Goal: Task Accomplishment & Management: Use online tool/utility

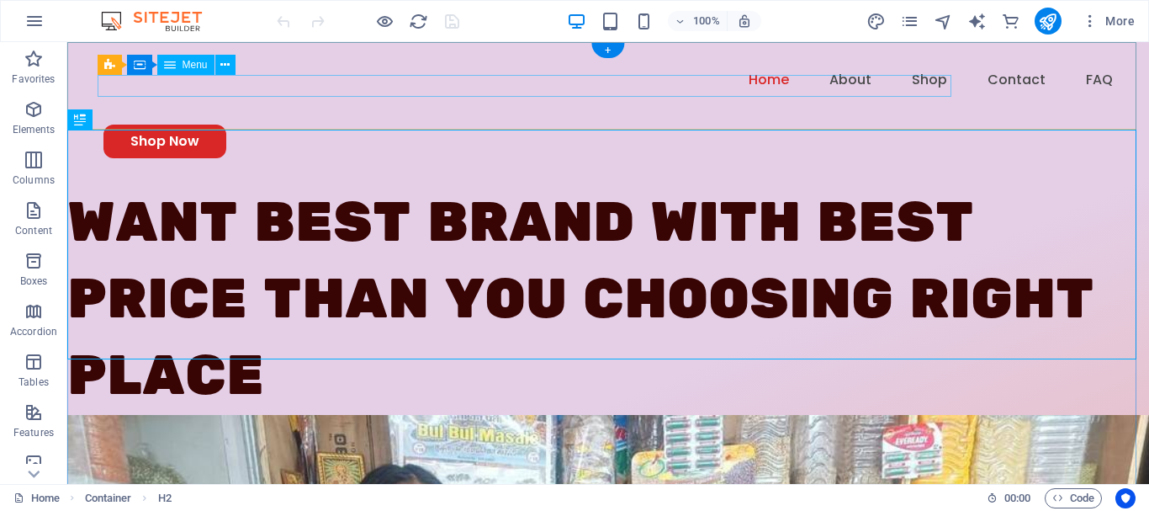
click at [696, 82] on nav "Home About Shop Contact FAQ" at bounding box center [607, 80] width 1009 height 22
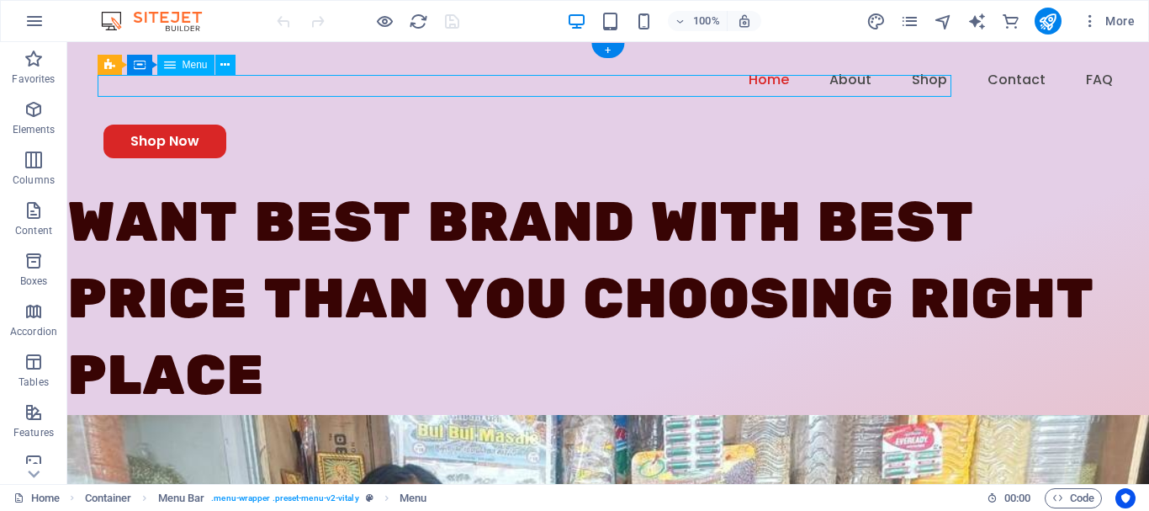
click at [696, 82] on nav "Home About Shop Contact FAQ" at bounding box center [607, 80] width 1009 height 22
select select "1"
select select
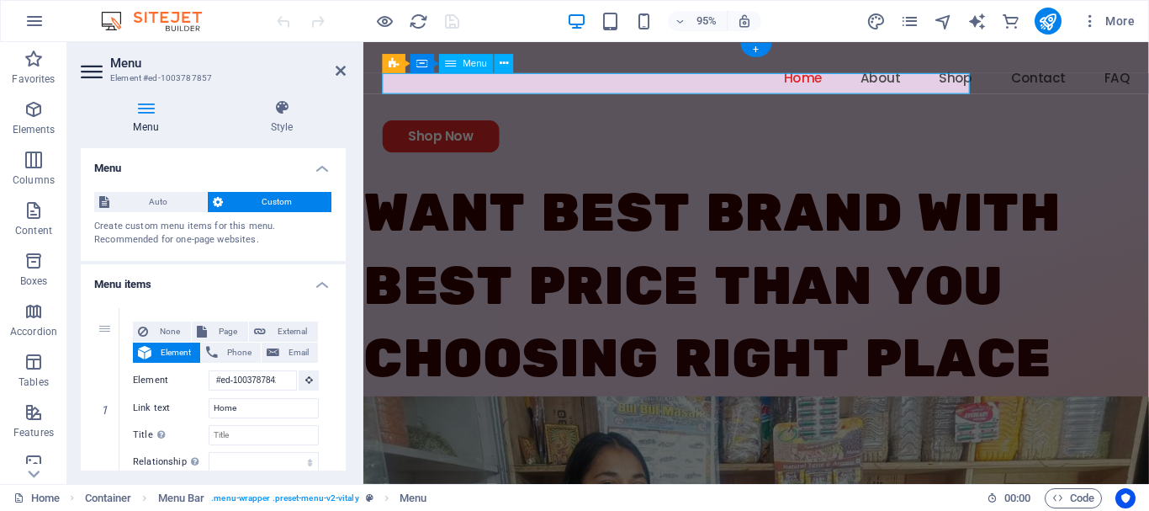
click at [752, 78] on nav "Home About Shop Contact FAQ" at bounding box center [777, 80] width 786 height 22
click at [753, 86] on nav "Home About Shop Contact FAQ" at bounding box center [777, 80] width 786 height 22
click at [657, 83] on nav "Home About Shop Contact FAQ" at bounding box center [777, 80] width 786 height 22
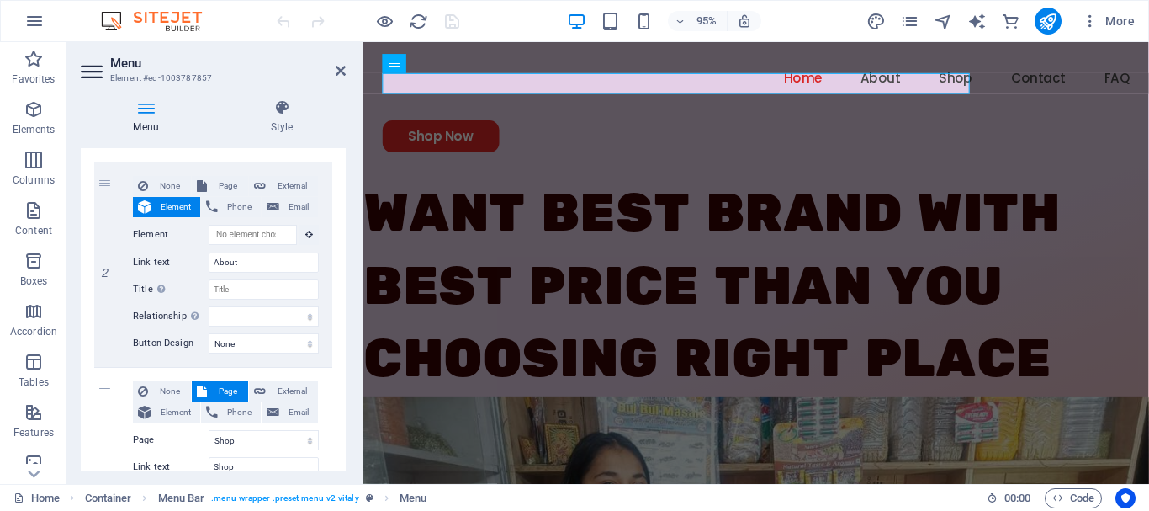
scroll to position [352, 0]
drag, startPoint x: 244, startPoint y: 264, endPoint x: 183, endPoint y: 260, distance: 61.5
click at [183, 260] on div "Link text About" at bounding box center [226, 261] width 186 height 20
type input "pr"
select select
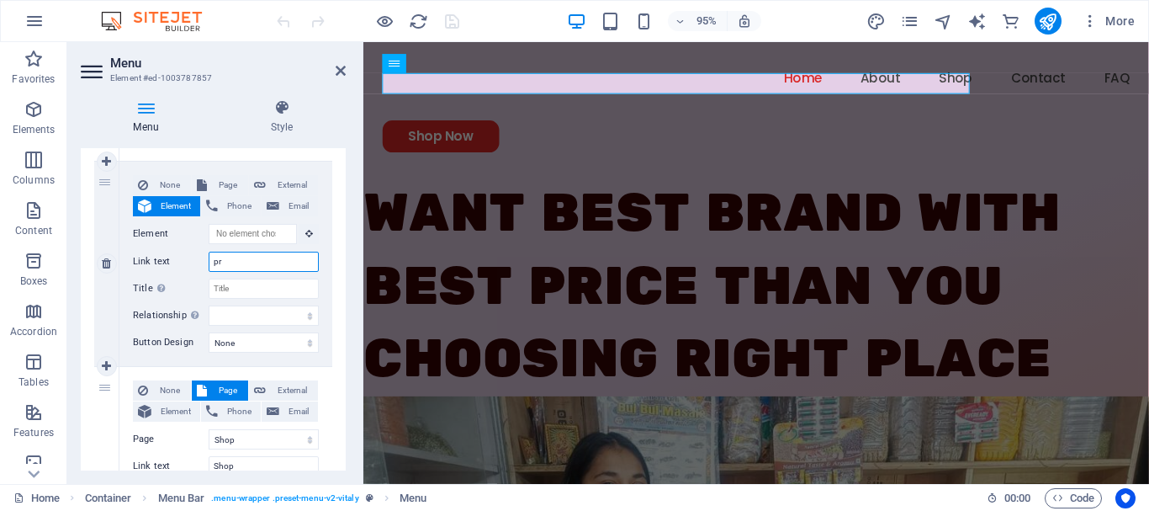
select select
type input "p"
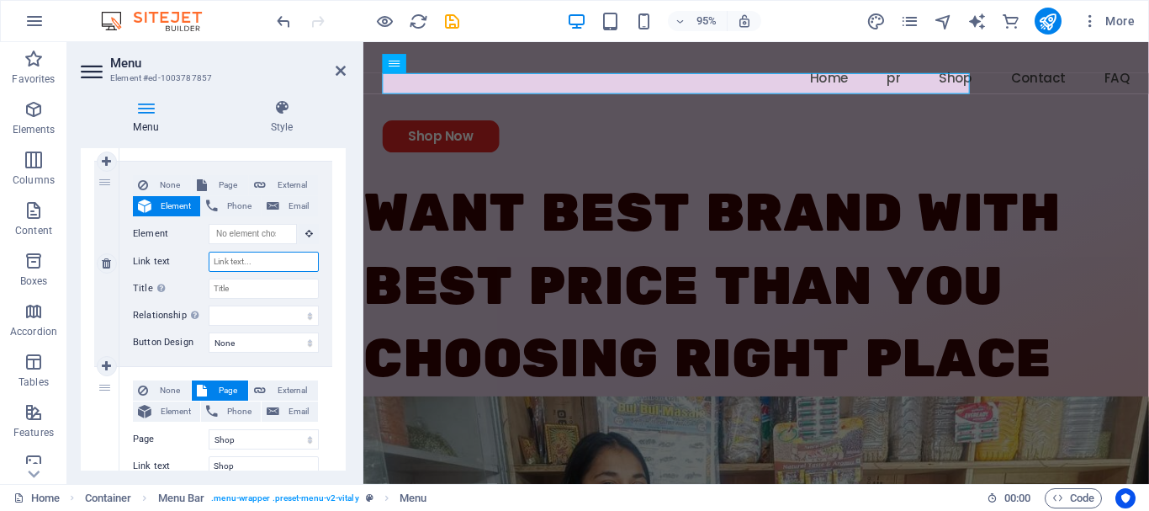
select select
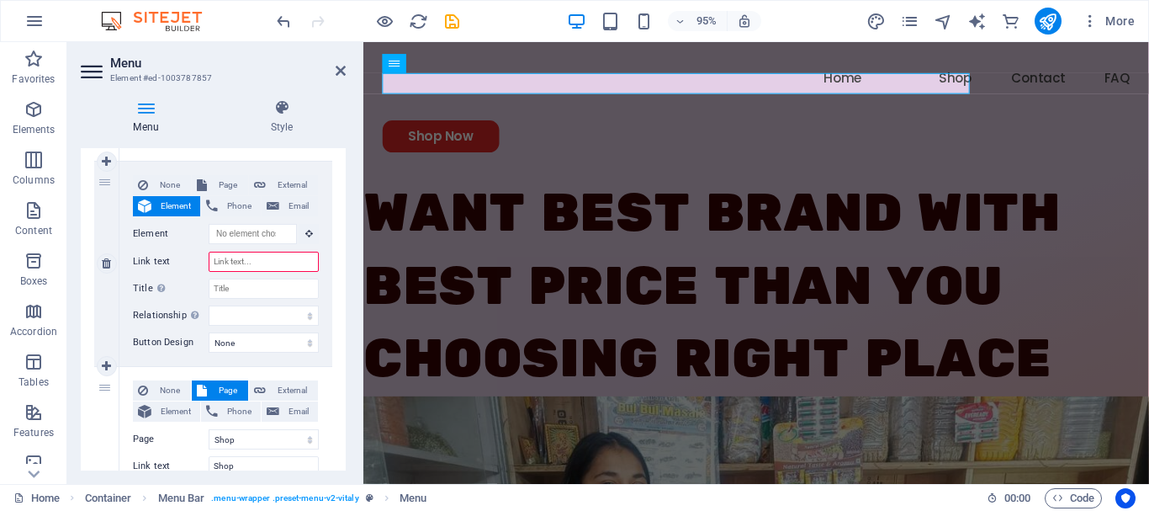
type input "A"
select select
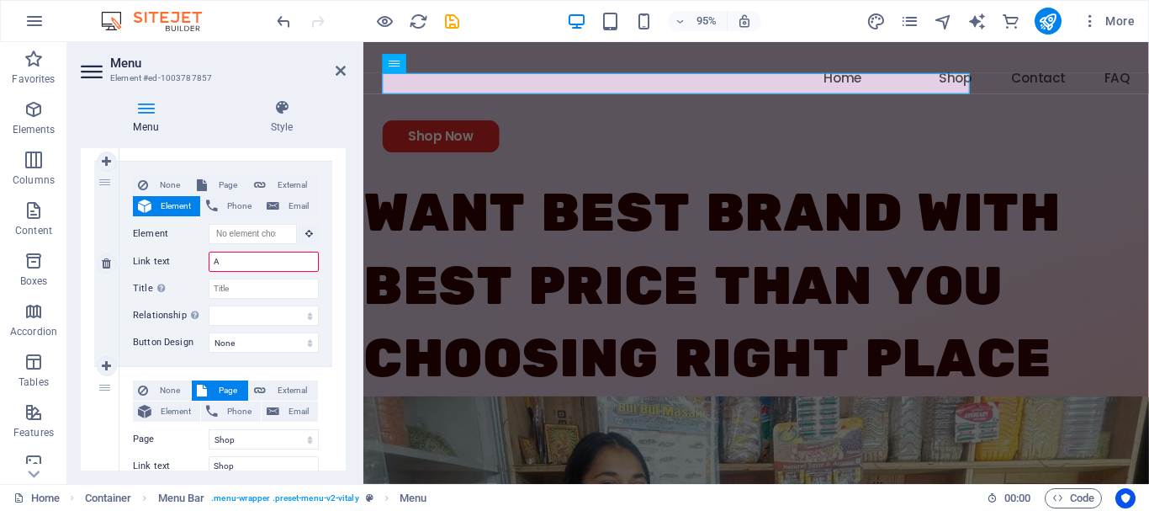
select select
type input "Abount"
select select
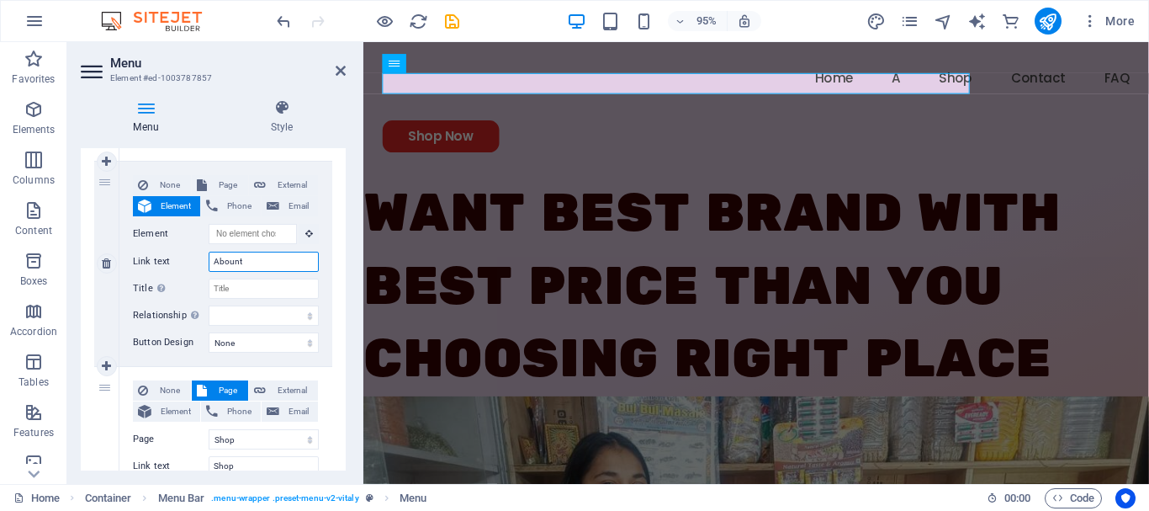
select select
type input "Abo"
select select
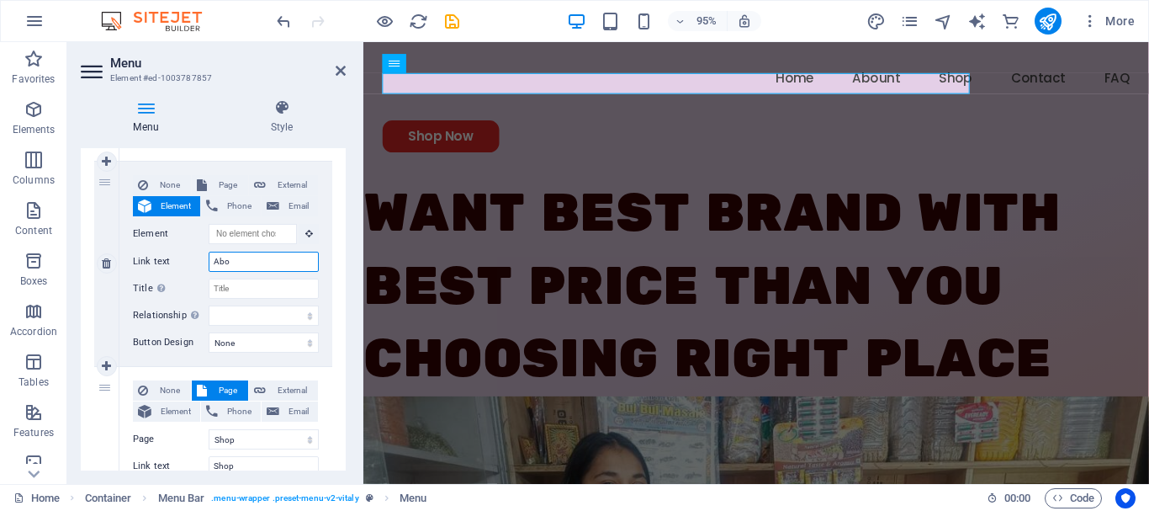
select select
type input "About us"
select select
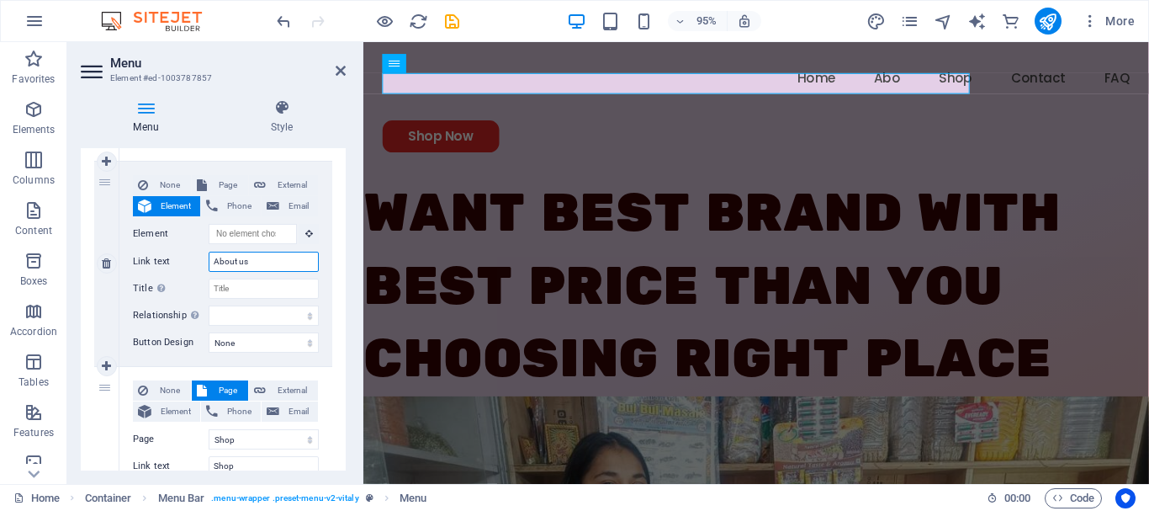
select select
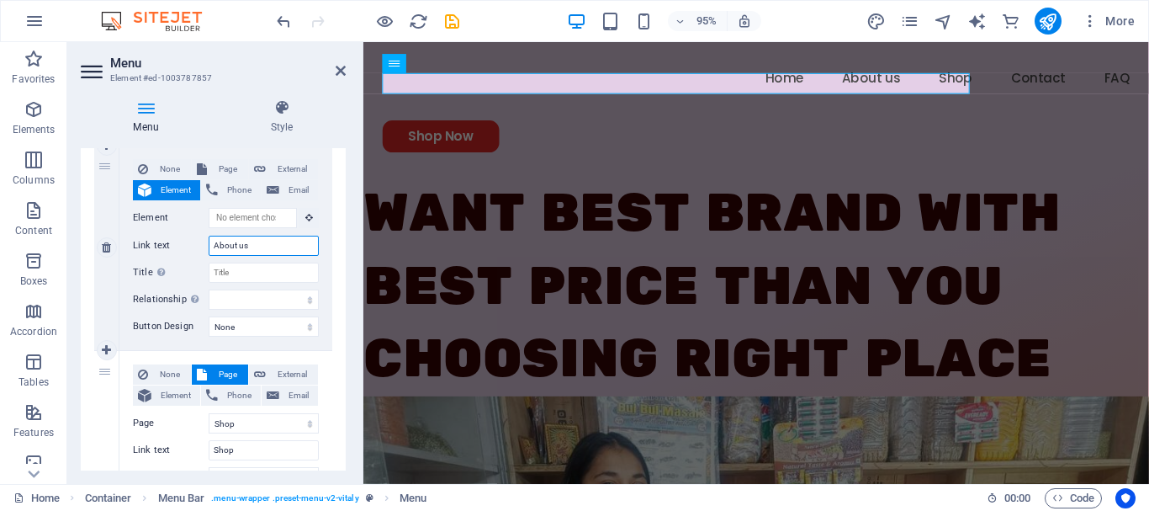
scroll to position [368, 0]
type input "About us"
click at [247, 301] on select "alternate author bookmark external help license next nofollow noreferrer noopen…" at bounding box center [264, 298] width 110 height 20
click at [246, 304] on select "alternate author bookmark external help license next nofollow noreferrer noopen…" at bounding box center [264, 298] width 110 height 20
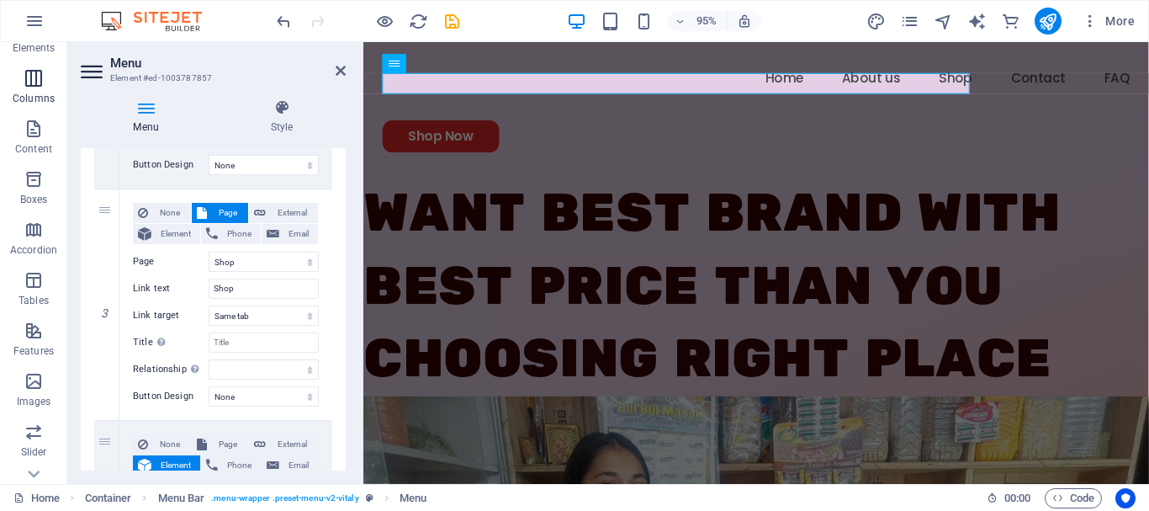
scroll to position [82, 0]
click at [29, 19] on icon "button" at bounding box center [34, 21] width 20 height 20
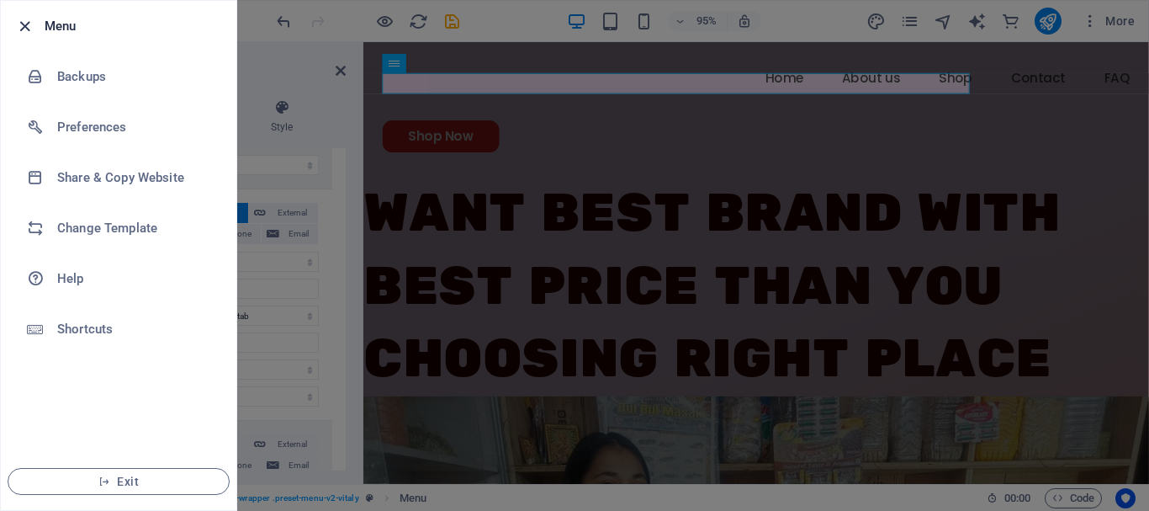
click at [24, 23] on icon "button" at bounding box center [24, 26] width 19 height 19
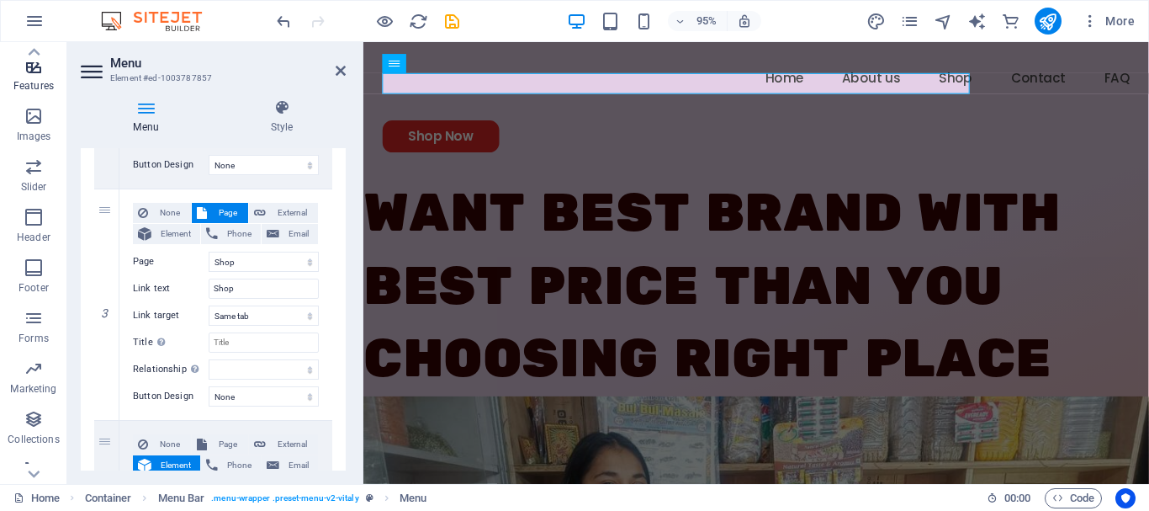
scroll to position [366, 0]
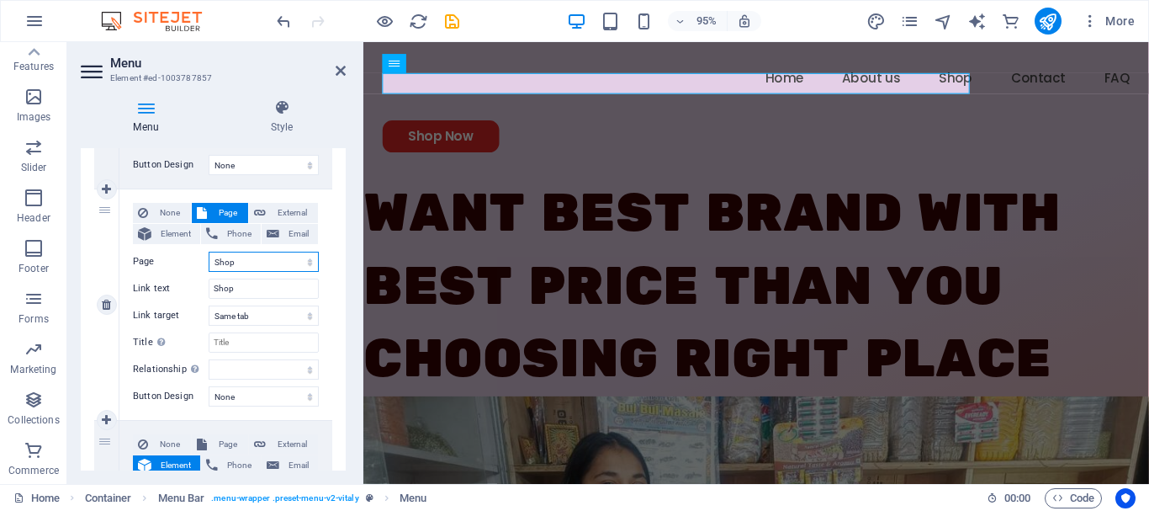
click at [236, 266] on select "Home Shop Subpage Legal Notice Privacy" at bounding box center [264, 261] width 110 height 20
click at [209, 251] on select "Home Shop Subpage Legal Notice Privacy" at bounding box center [264, 261] width 110 height 20
drag, startPoint x: 238, startPoint y: 288, endPoint x: 193, endPoint y: 288, distance: 45.4
click at [193, 288] on div "Link text Shop" at bounding box center [226, 288] width 186 height 20
type input "P"
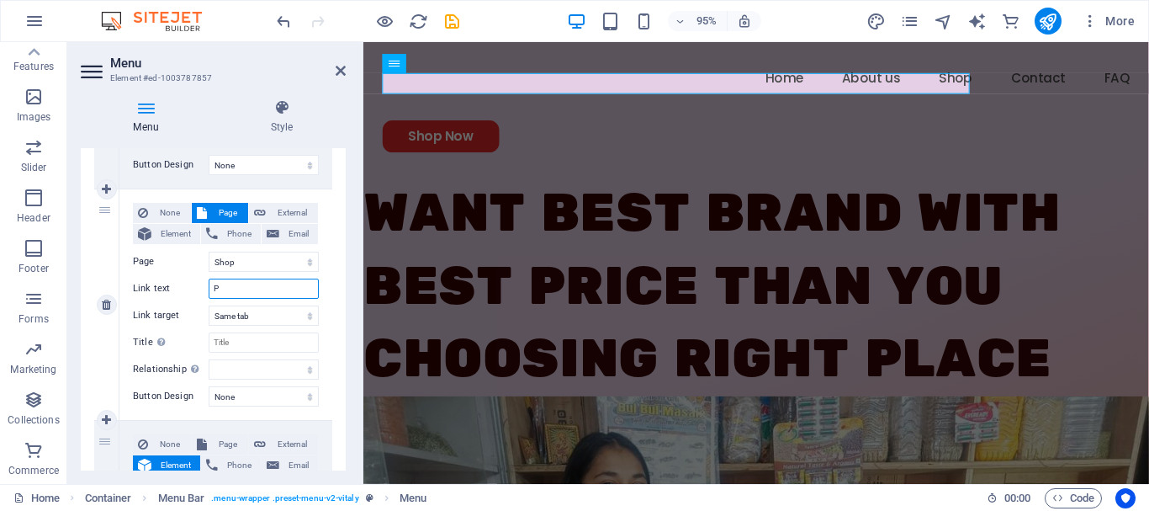
select select
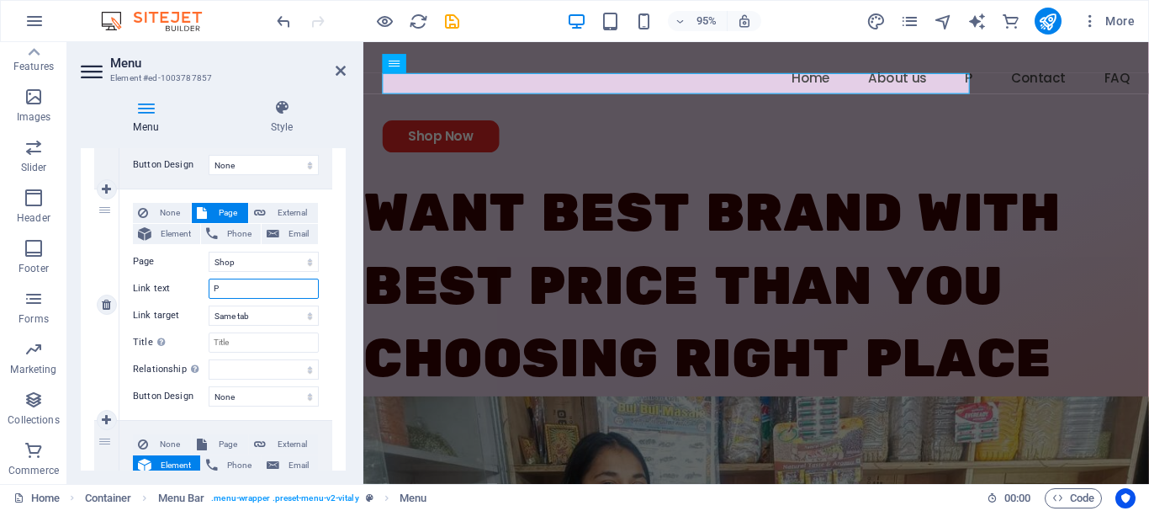
type input "Pr"
select select
type input "Pro"
select select
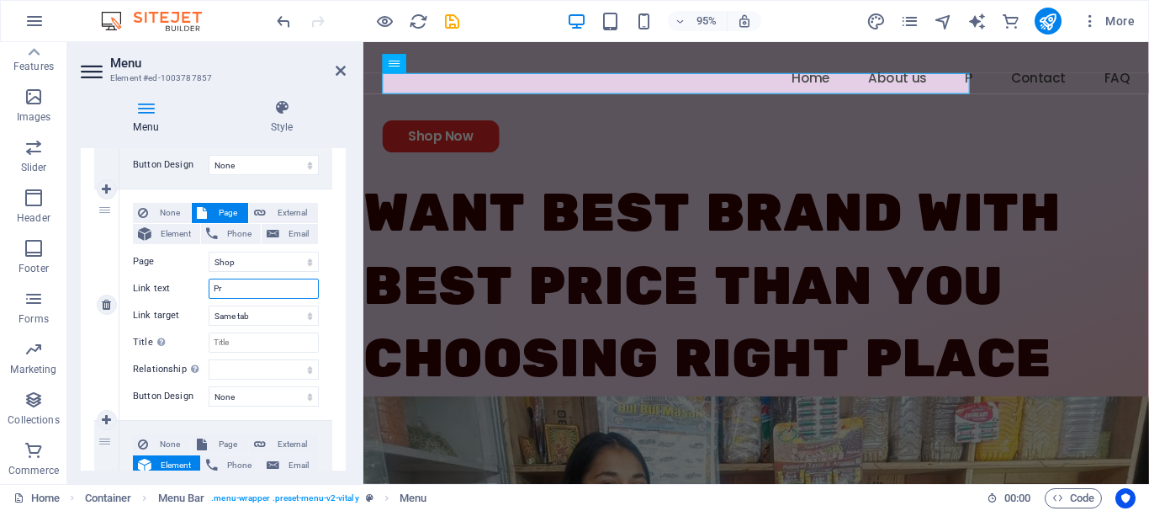
select select
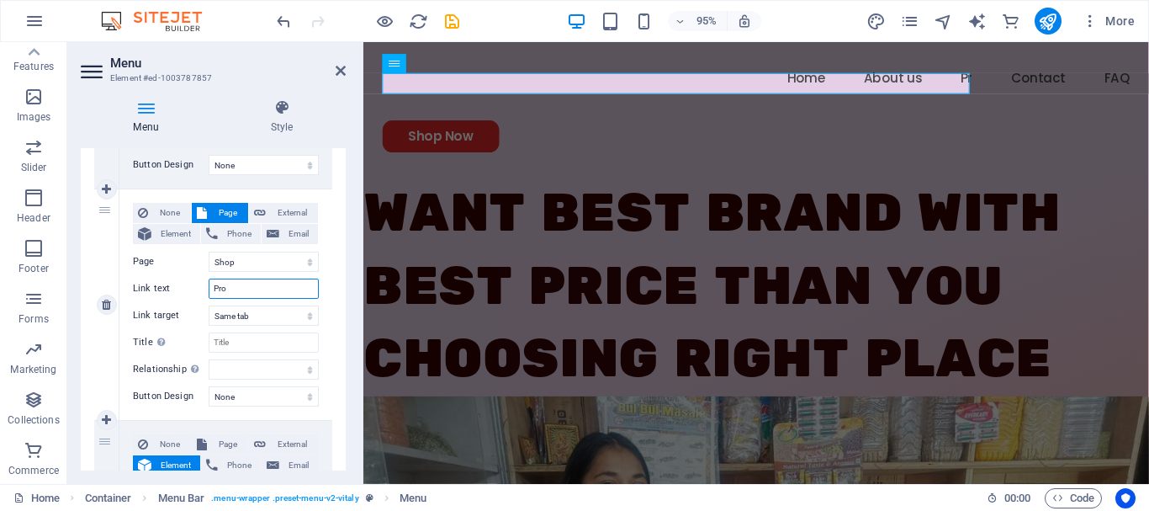
select select
type input "Products"
select select
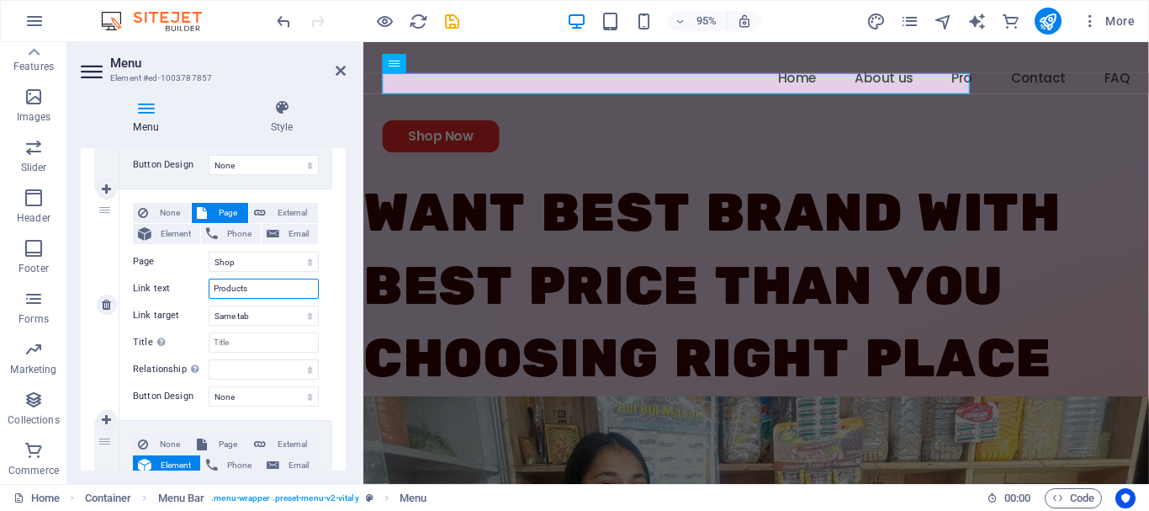
select select
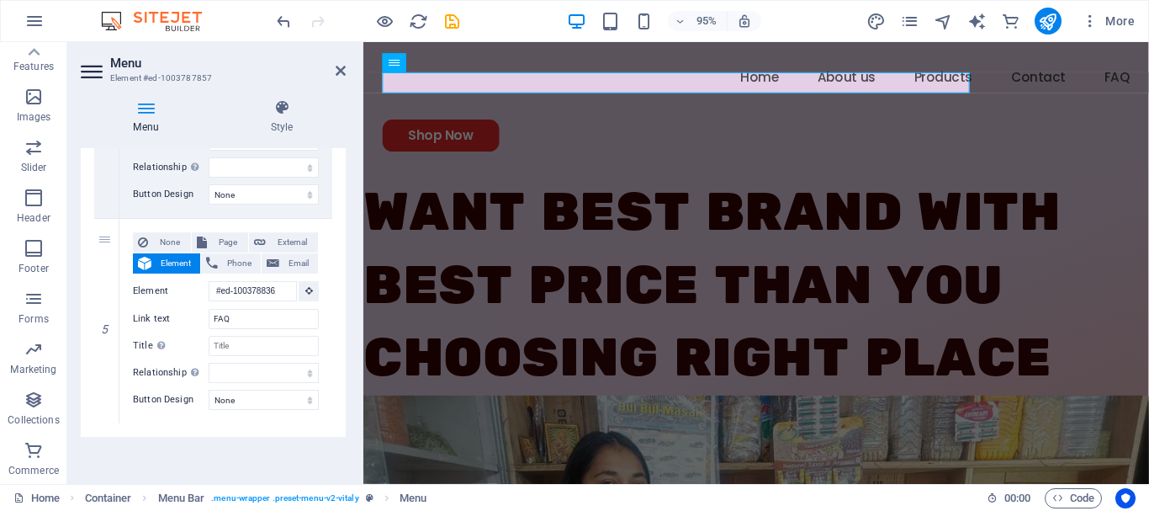
scroll to position [0, 0]
type input "Products"
click at [89, 70] on icon at bounding box center [93, 71] width 25 height 27
click at [340, 67] on icon at bounding box center [341, 70] width 10 height 13
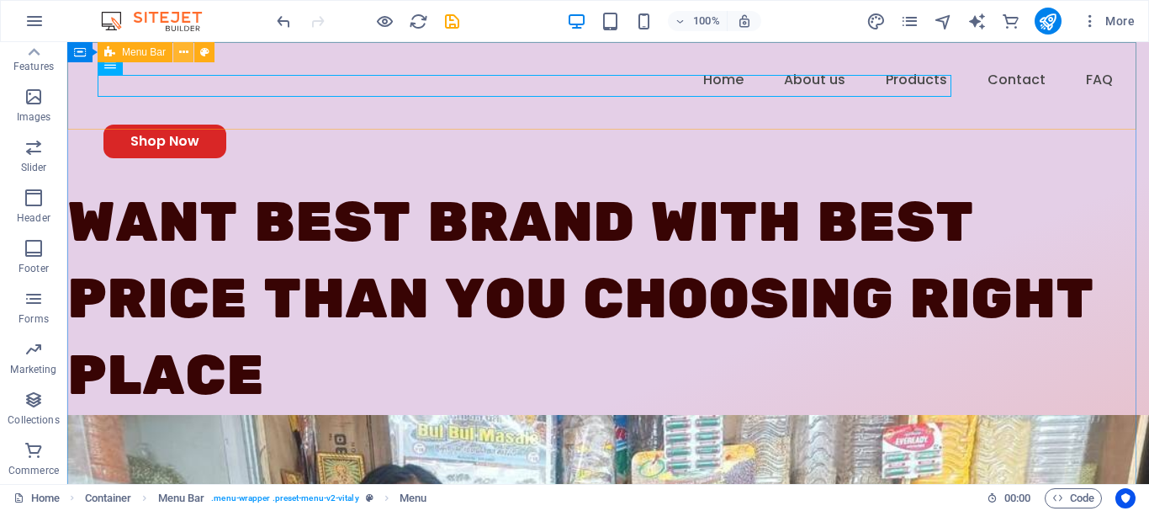
click at [179, 55] on icon at bounding box center [183, 53] width 9 height 18
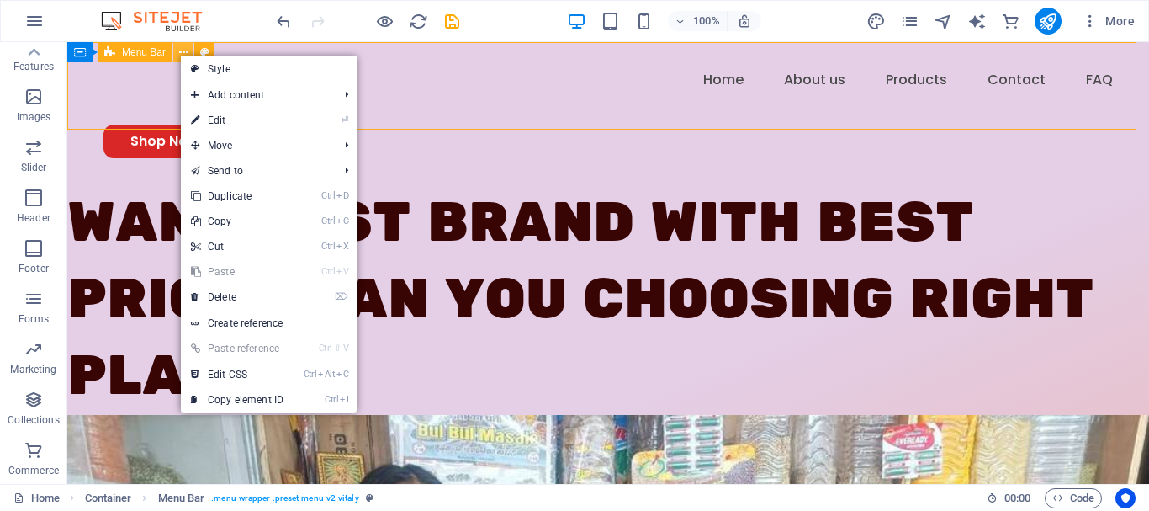
click at [179, 55] on icon at bounding box center [183, 53] width 9 height 18
click at [135, 91] on nav "Home About us Products Contact FAQ" at bounding box center [607, 80] width 1009 height 22
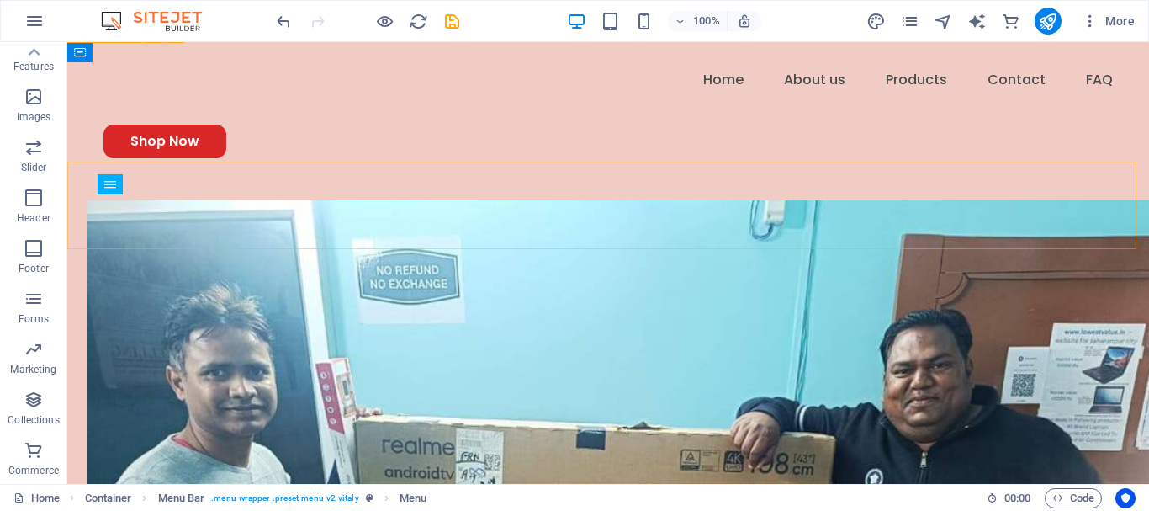
scroll to position [1861, 0]
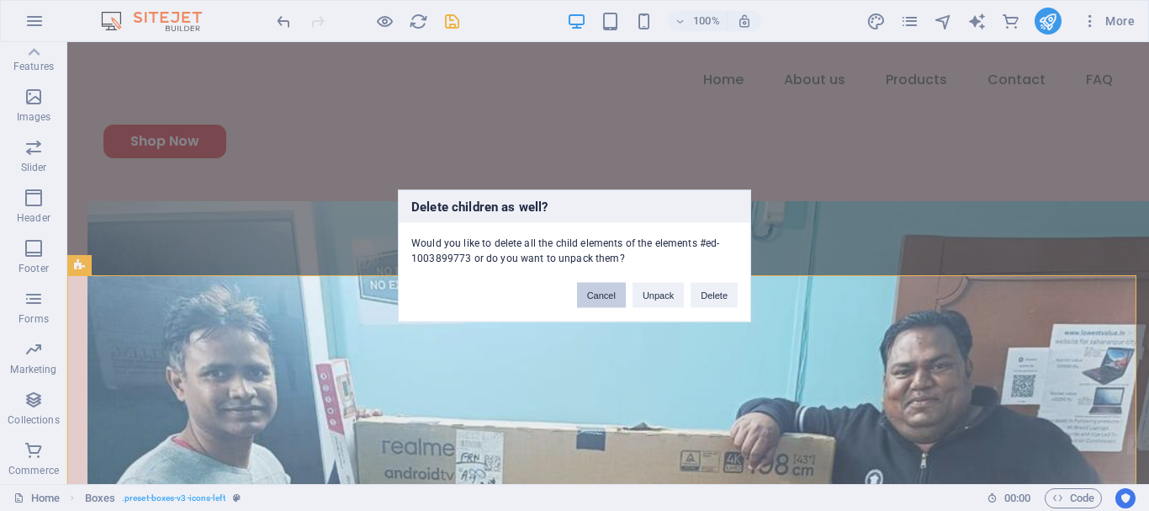
click at [591, 293] on button "Cancel" at bounding box center [601, 294] width 49 height 25
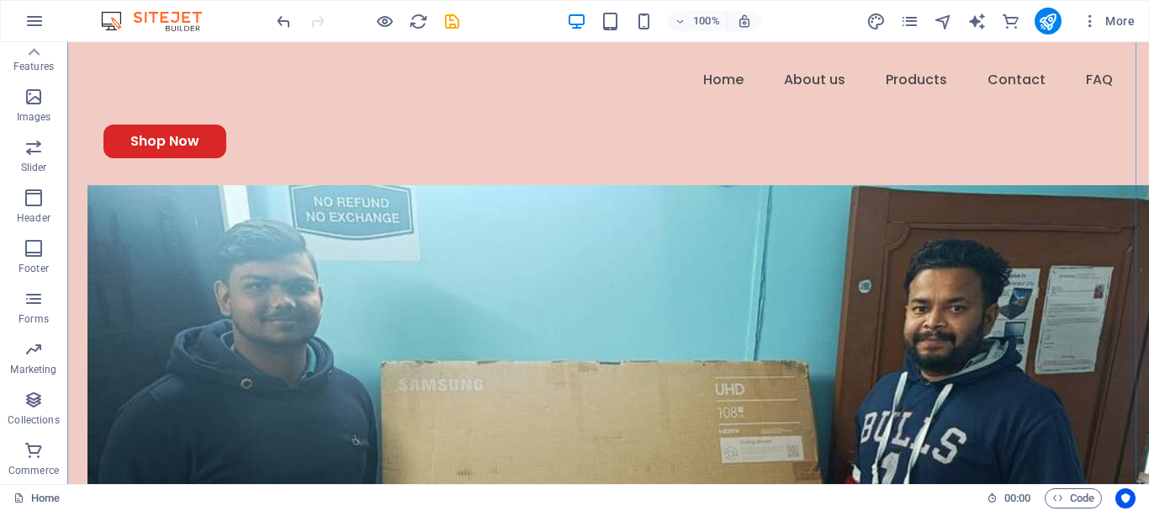
scroll to position [2783, 0]
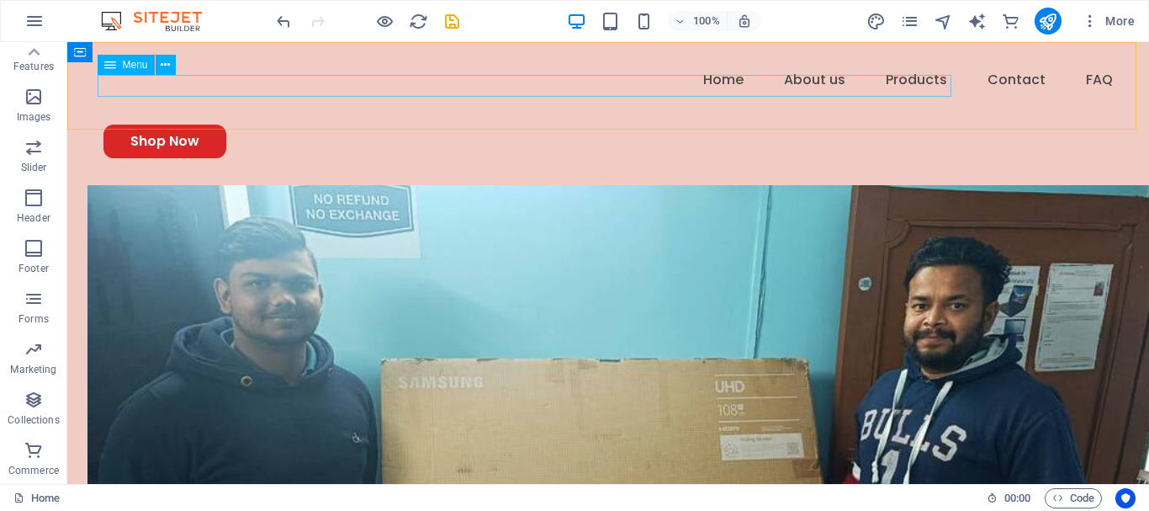
click at [767, 83] on nav "Home About us Products Contact FAQ" at bounding box center [607, 80] width 1009 height 22
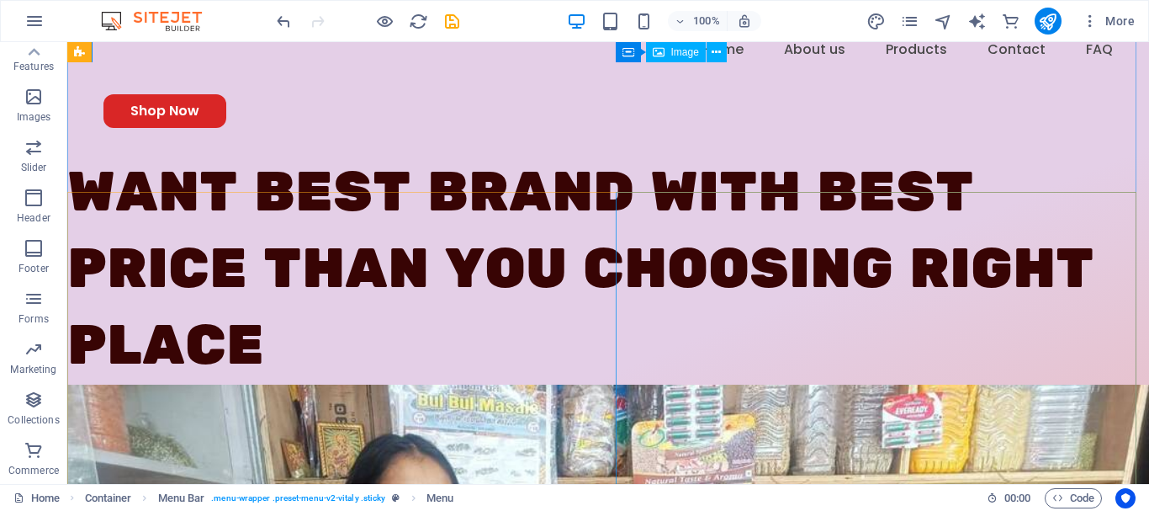
scroll to position [0, 0]
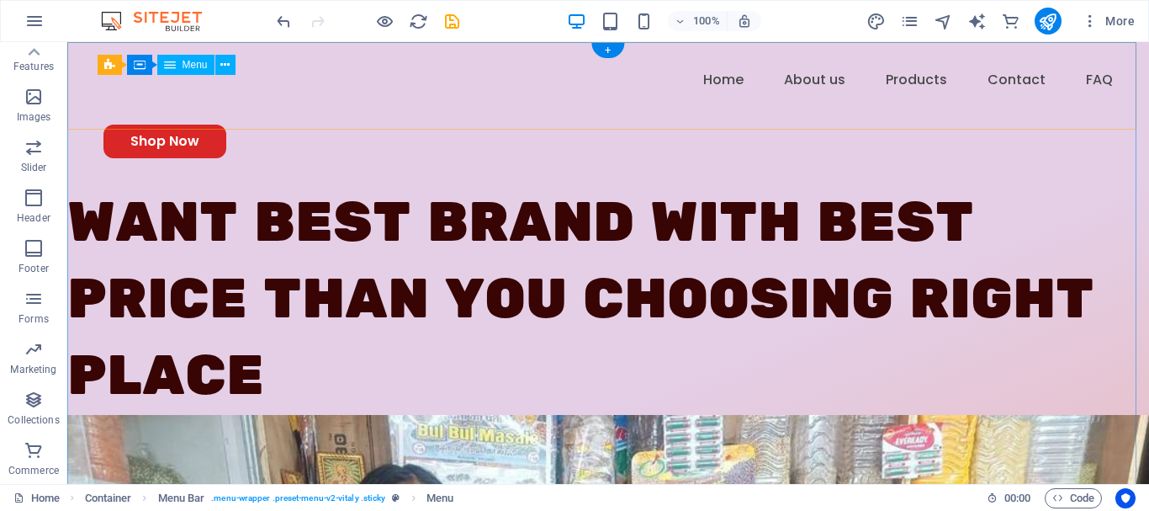
click at [755, 82] on nav "Home About us Products Contact FAQ" at bounding box center [607, 80] width 1009 height 22
select select "1"
select select
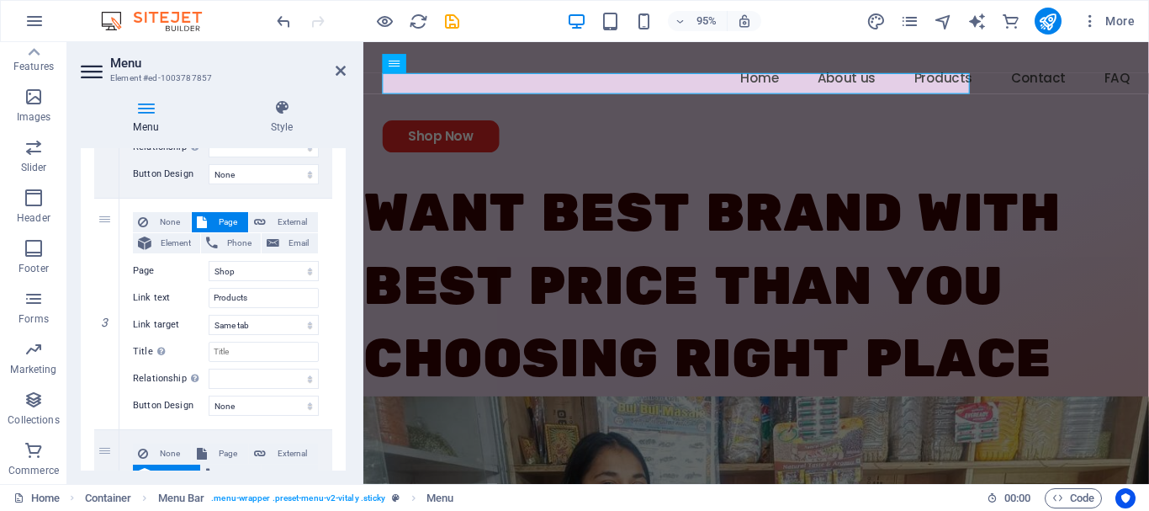
scroll to position [518, 0]
click at [214, 220] on span "Page" at bounding box center [227, 224] width 31 height 20
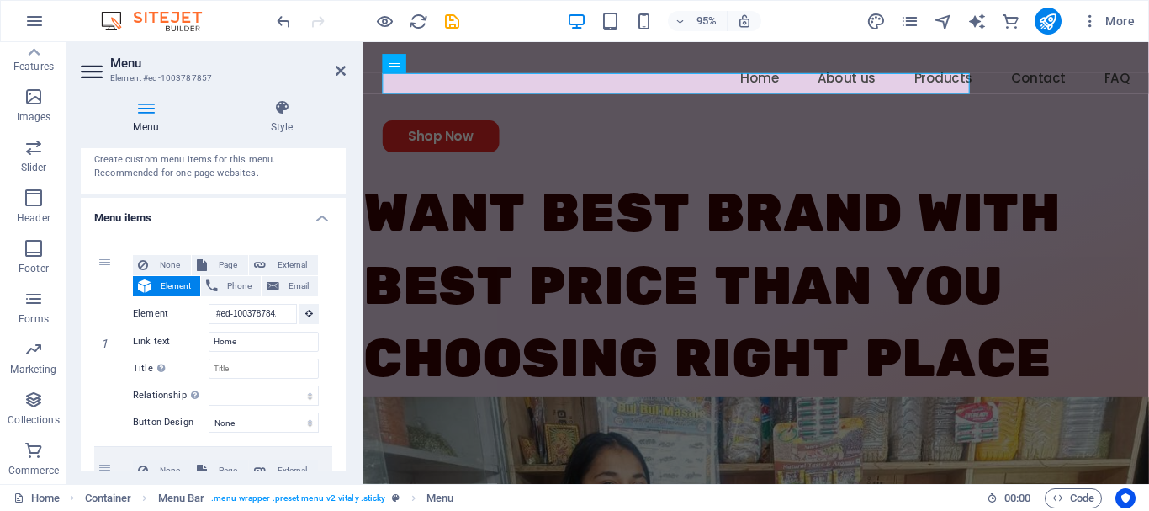
scroll to position [0, 0]
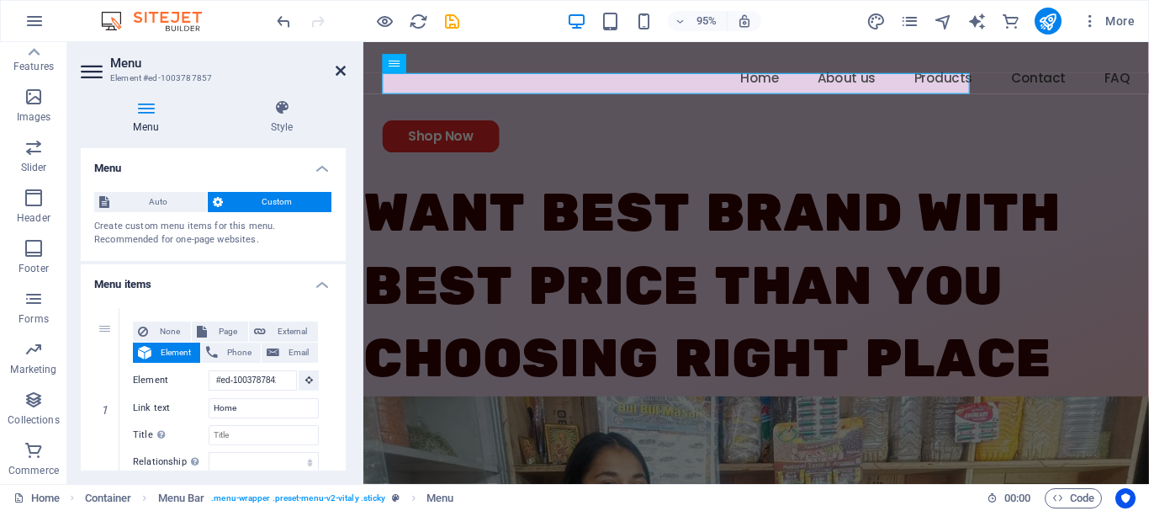
click at [339, 69] on icon at bounding box center [341, 70] width 10 height 13
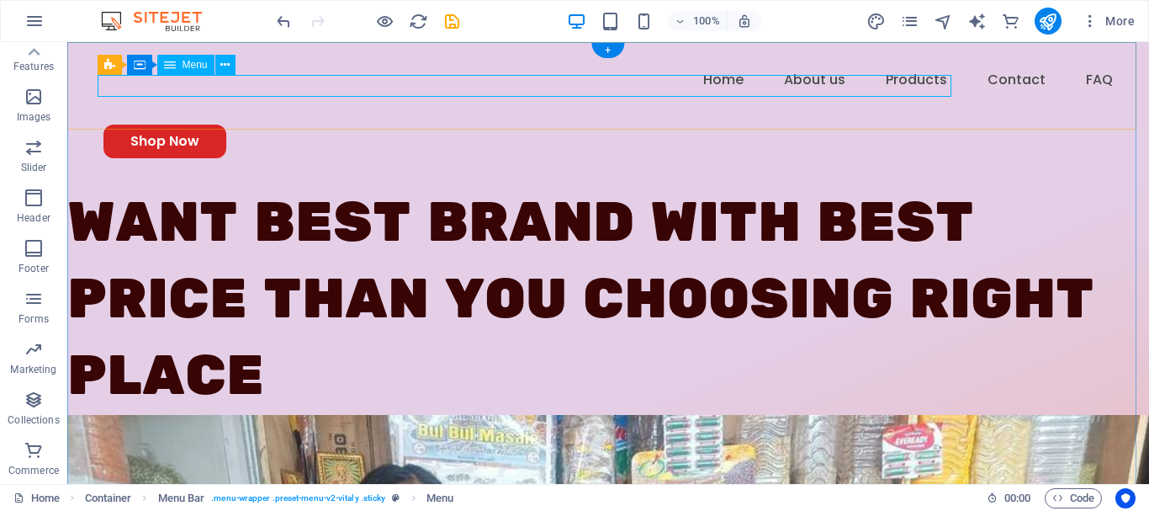
click at [662, 87] on nav "Home About us Products Contact FAQ" at bounding box center [607, 80] width 1009 height 22
select select "1"
select select
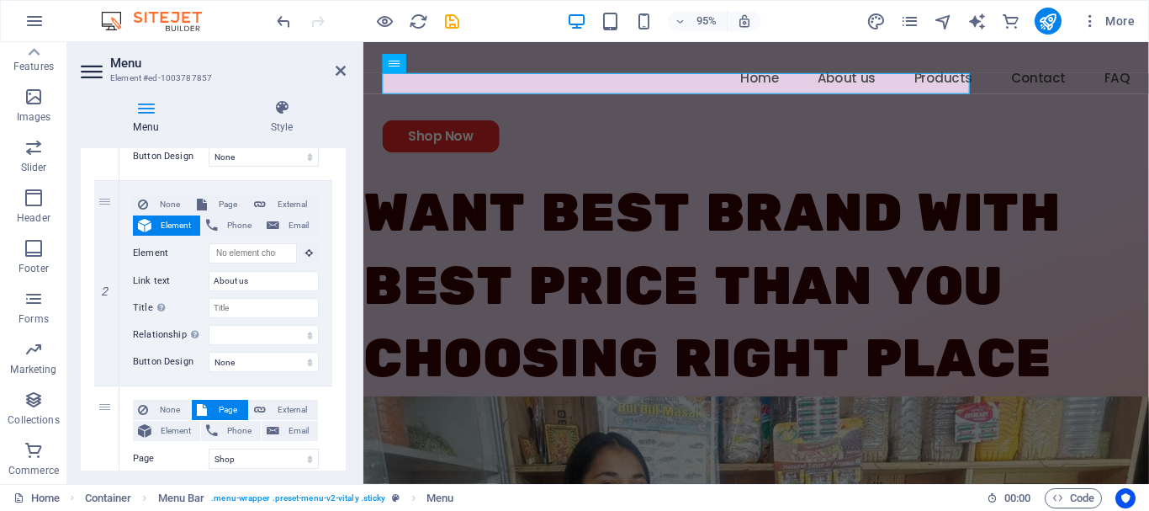
scroll to position [334, 0]
drag, startPoint x: 257, startPoint y: 284, endPoint x: 185, endPoint y: 279, distance: 71.7
click at [185, 279] on div "Link text About us" at bounding box center [226, 279] width 186 height 20
type input "our"
select select
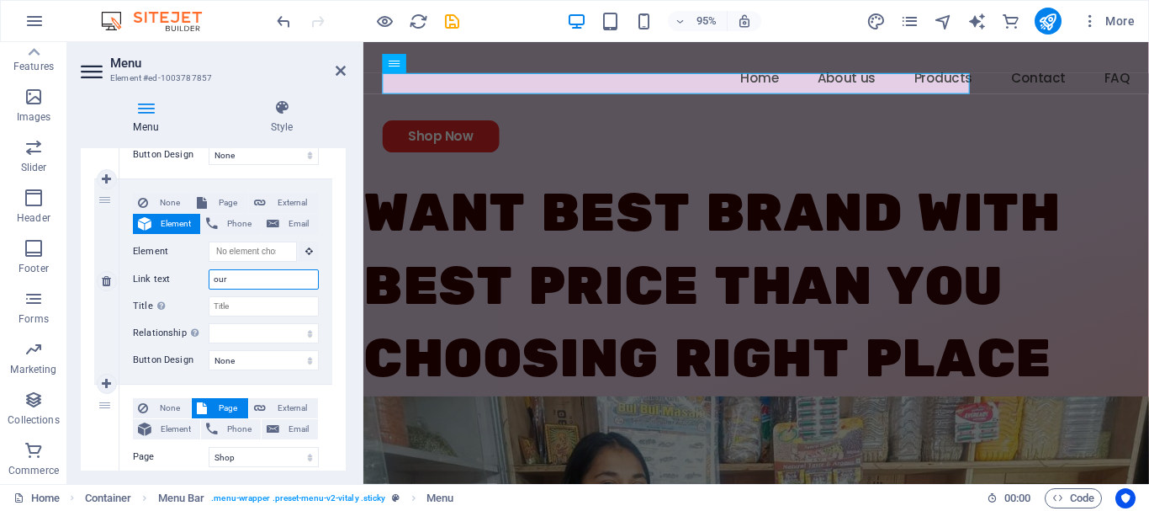
select select
type input "our Ser"
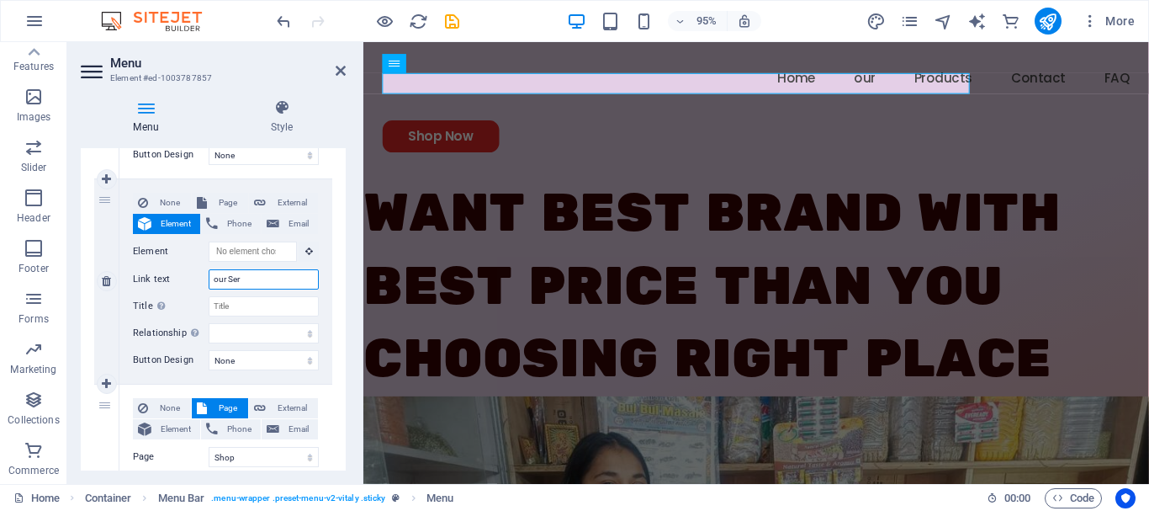
select select
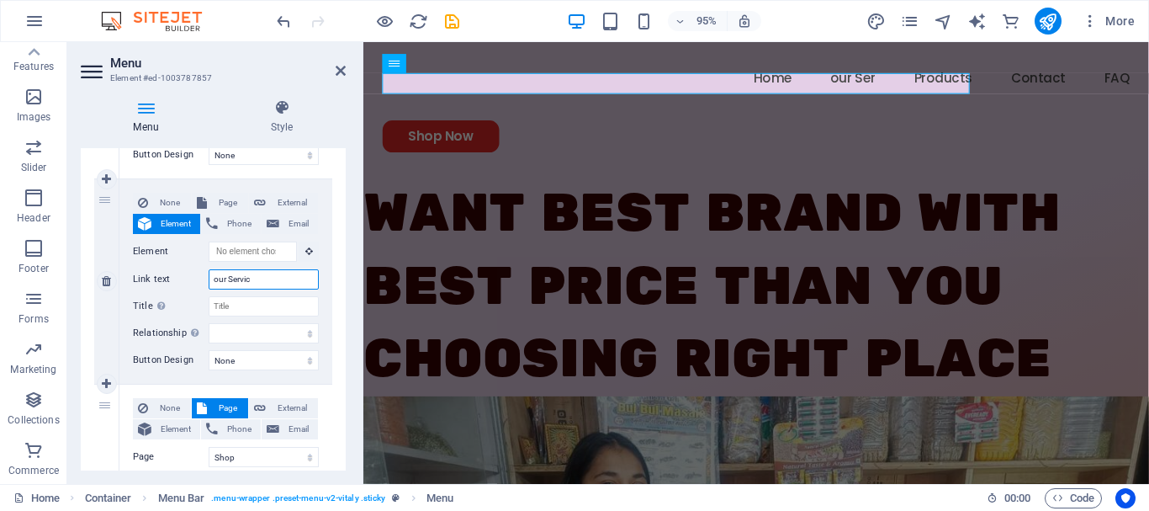
type input "our Service"
select select
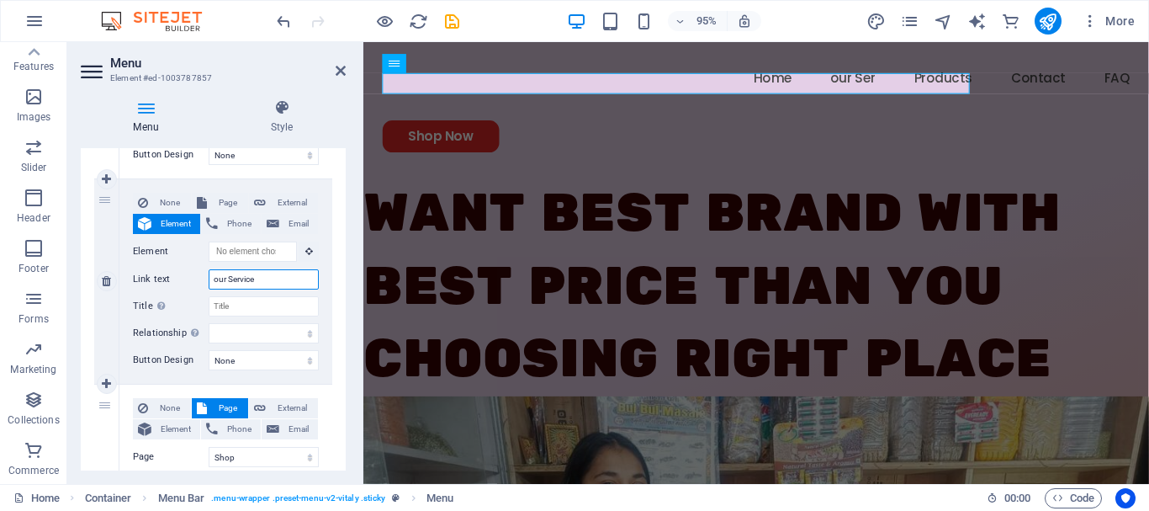
select select
type input "our Services"
select select
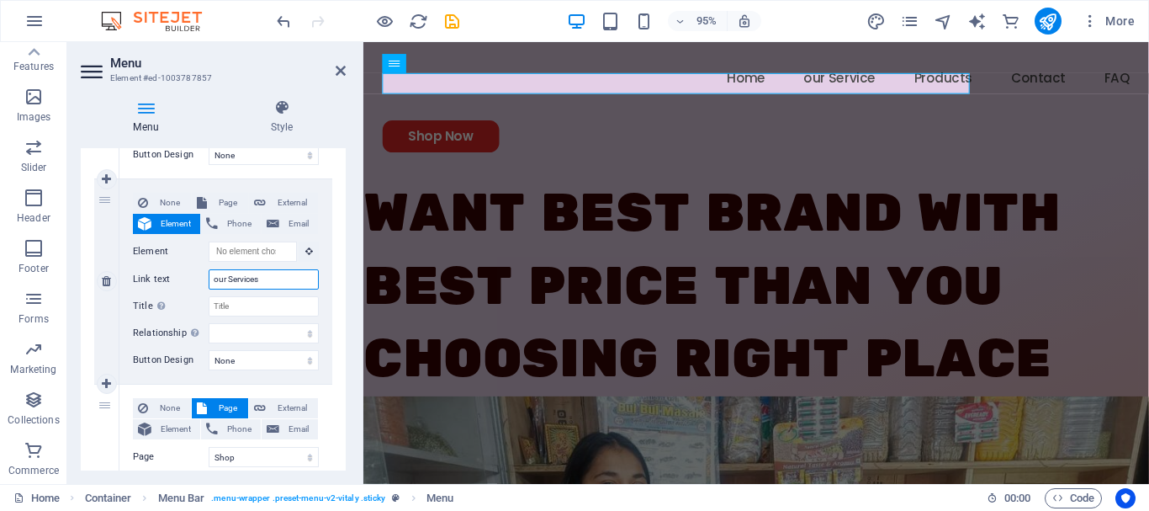
select select
type input "ur Services"
select select
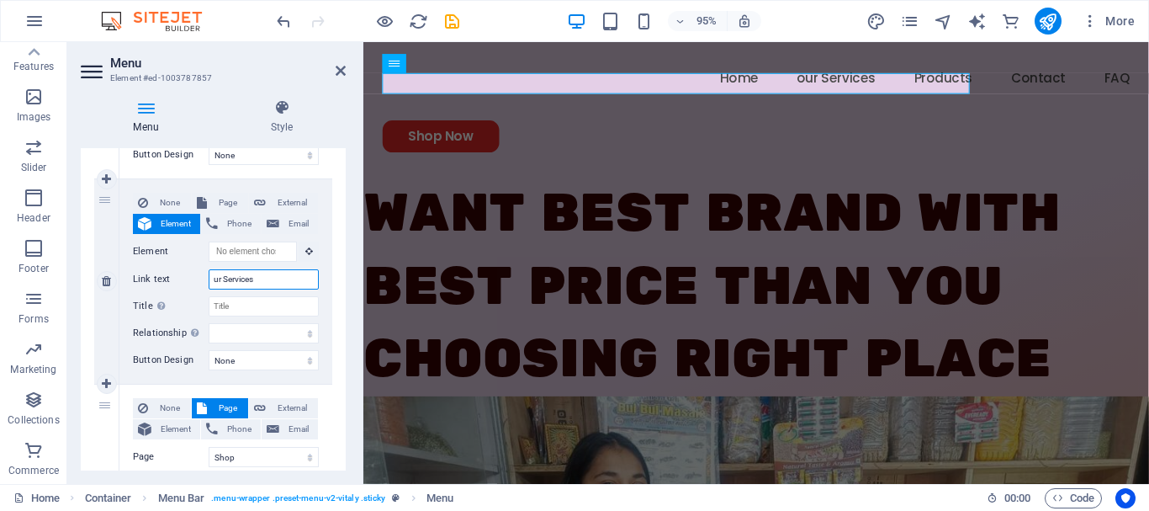
select select
type input "Our Services"
select select
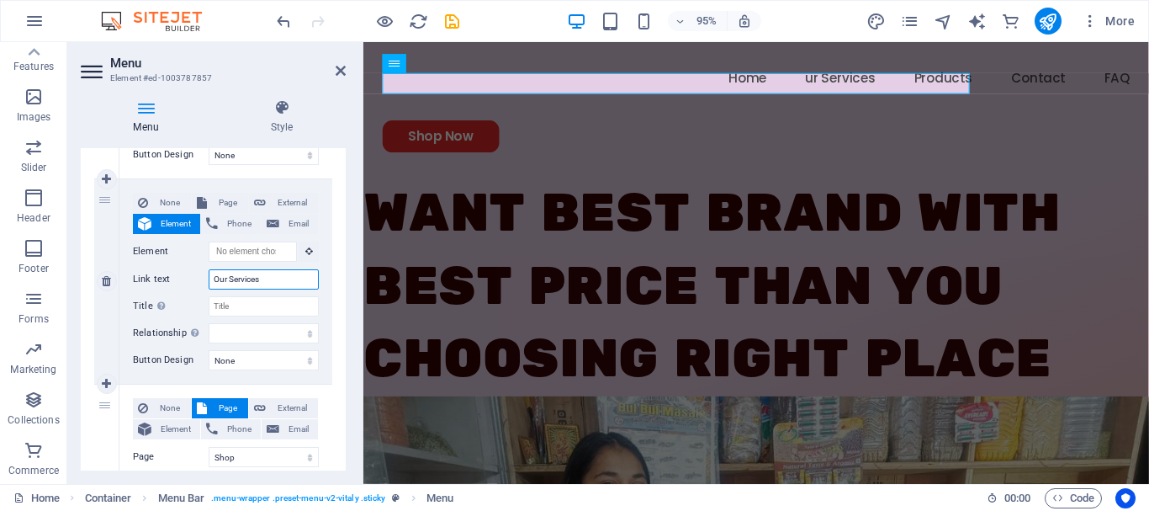
select select
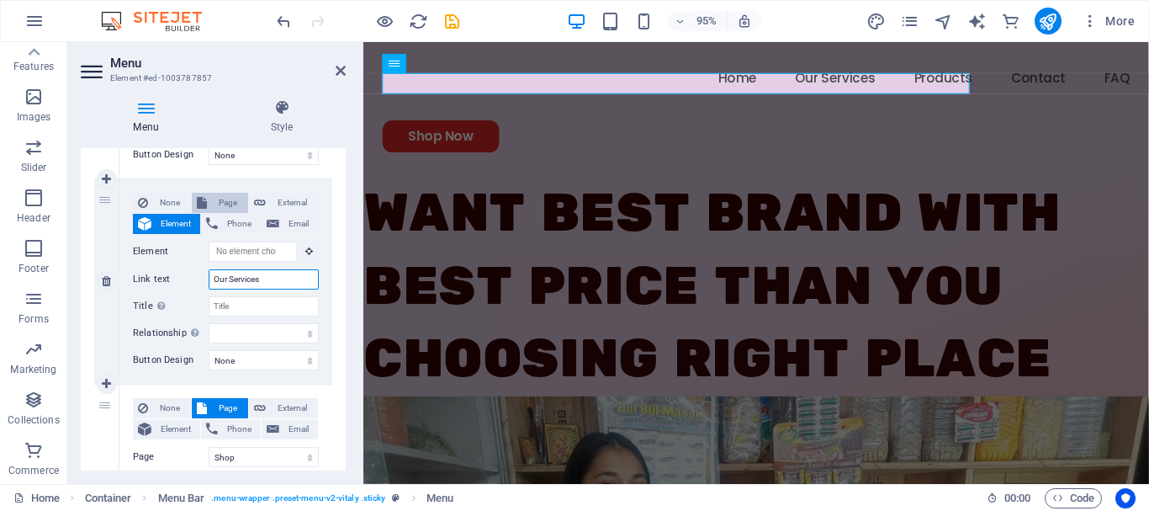
type input "Our Services"
click at [208, 200] on button "Page" at bounding box center [220, 203] width 56 height 20
select select
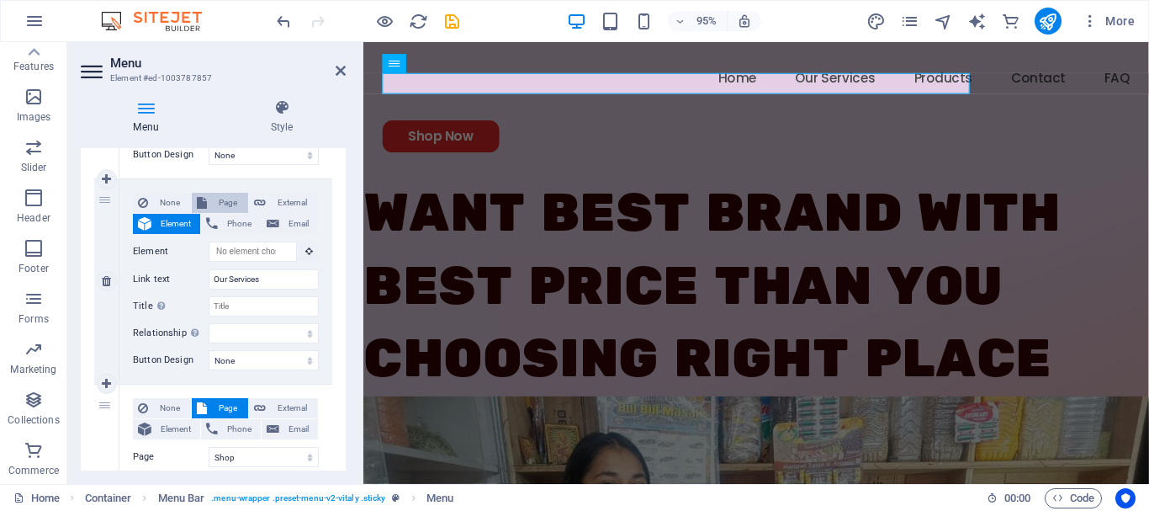
select select
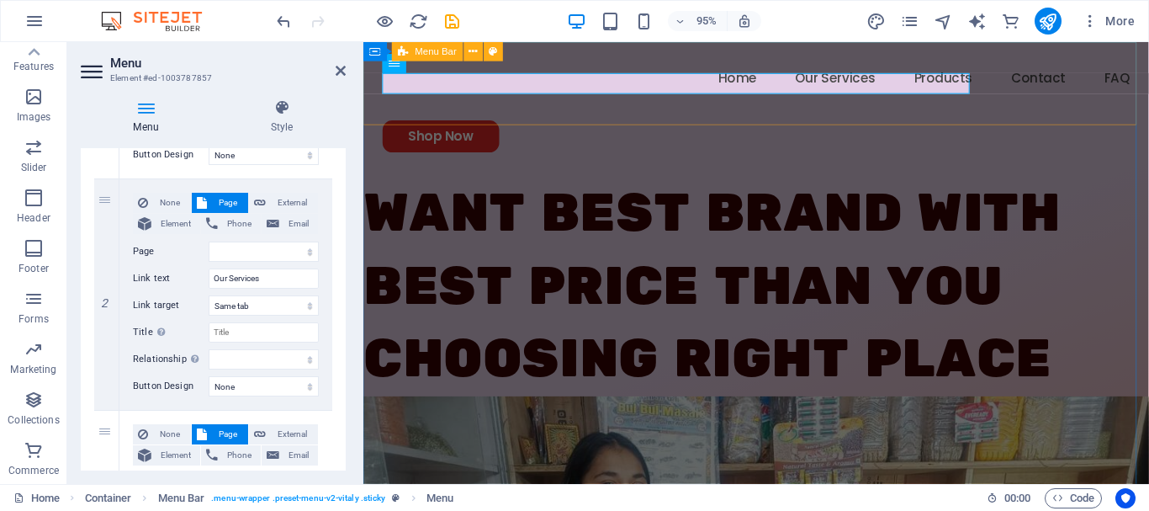
click at [557, 125] on div "Menu Home Our Services Products Contact FAQ Shop Now" at bounding box center [776, 113] width 827 height 143
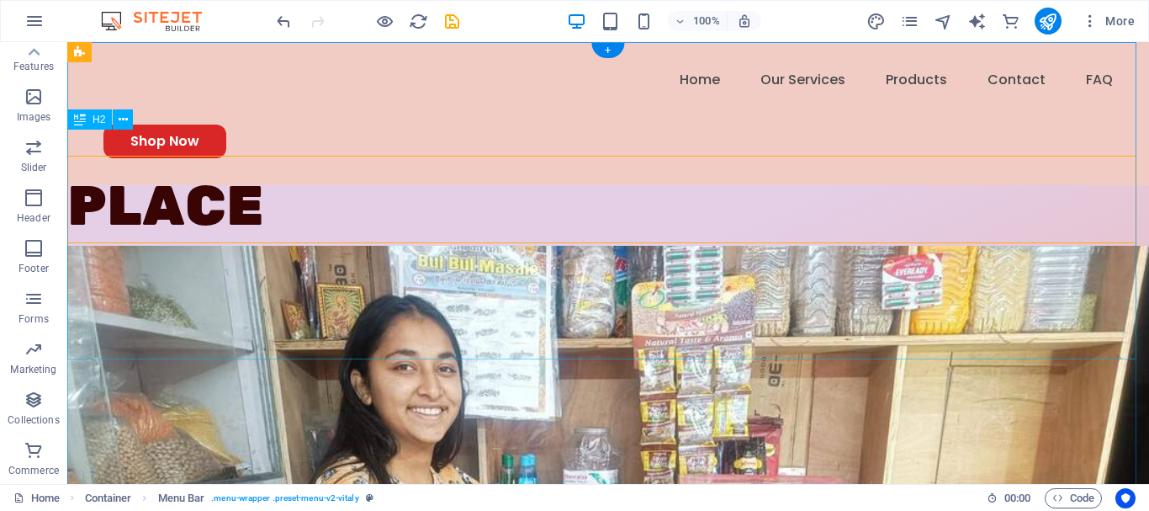
scroll to position [0, 0]
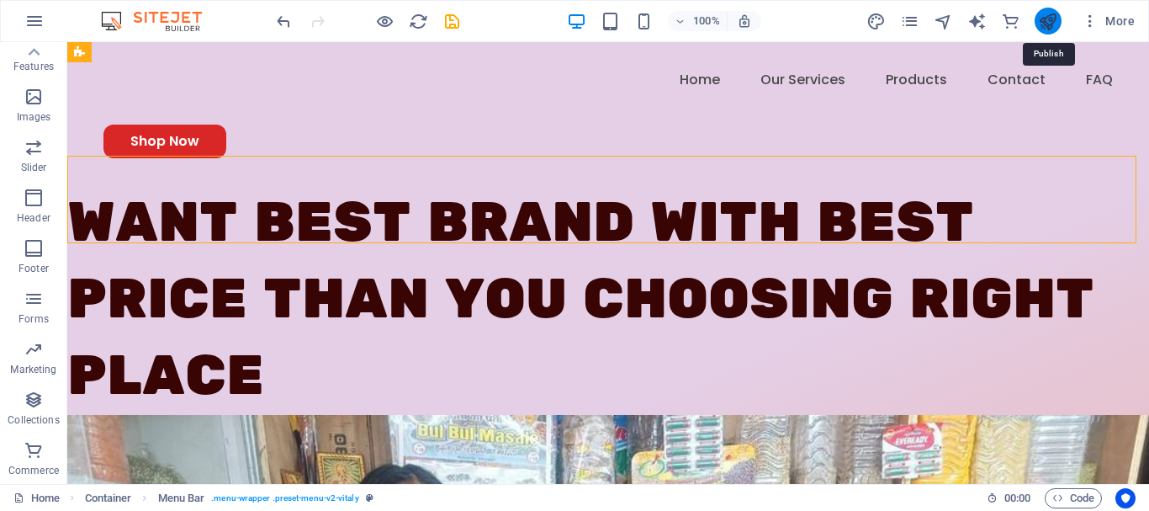
click at [1048, 29] on icon "publish" at bounding box center [1047, 21] width 19 height 19
